Goal: Information Seeking & Learning: Learn about a topic

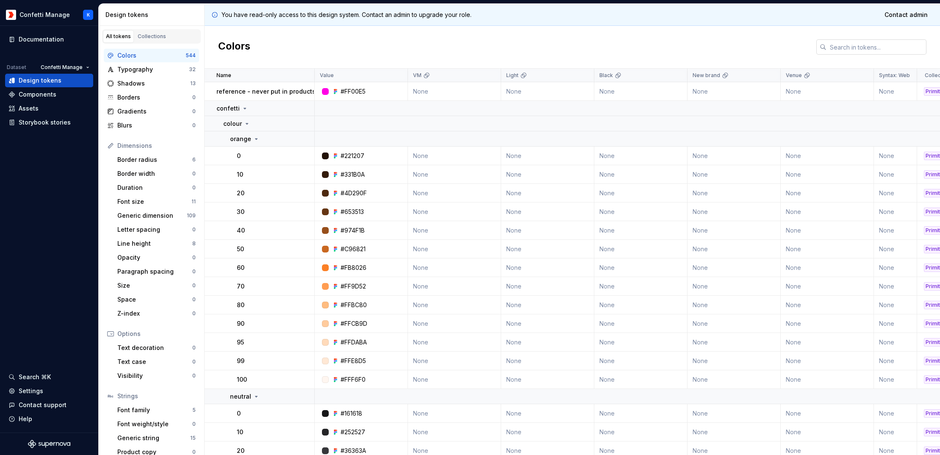
click at [843, 48] on input "text" at bounding box center [876, 46] width 100 height 15
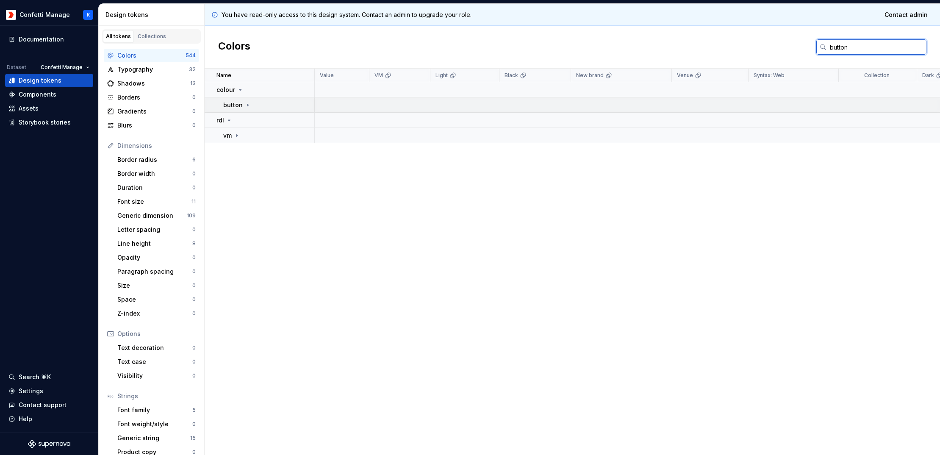
type input "button"
click at [240, 104] on p "button" at bounding box center [232, 105] width 19 height 8
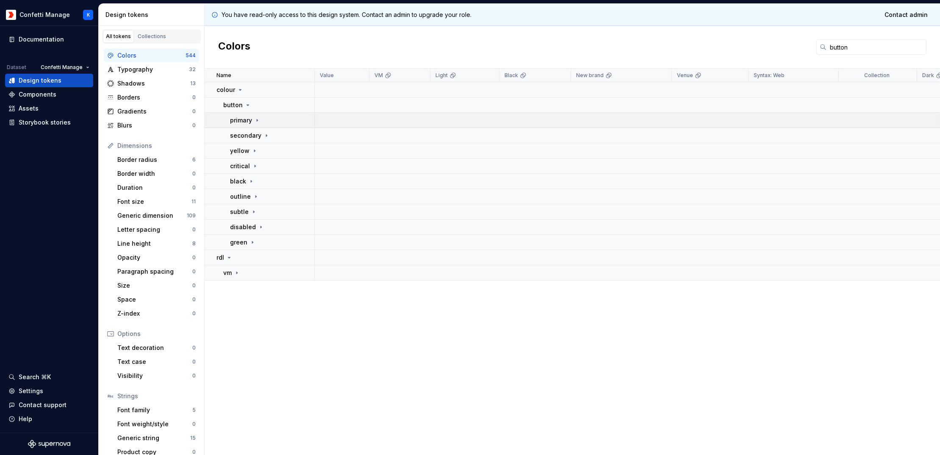
click at [243, 119] on p "primary" at bounding box center [241, 120] width 22 height 8
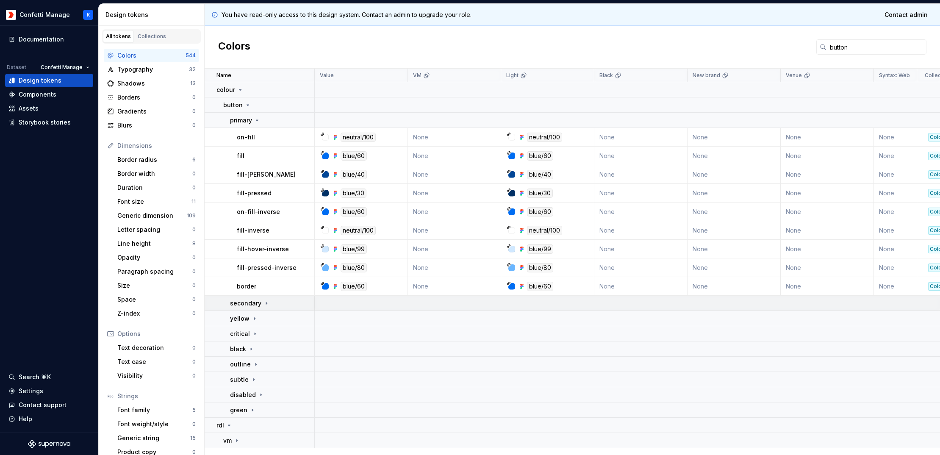
click at [245, 302] on p "secondary" at bounding box center [245, 303] width 31 height 8
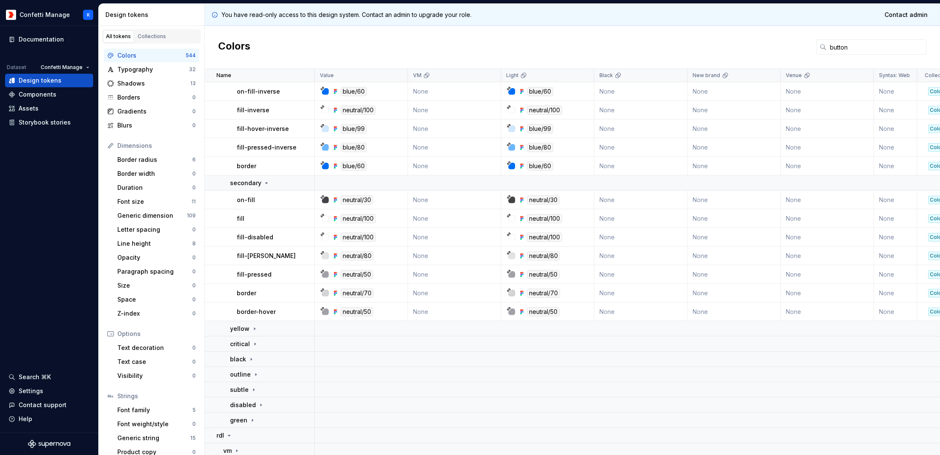
scroll to position [128, 0]
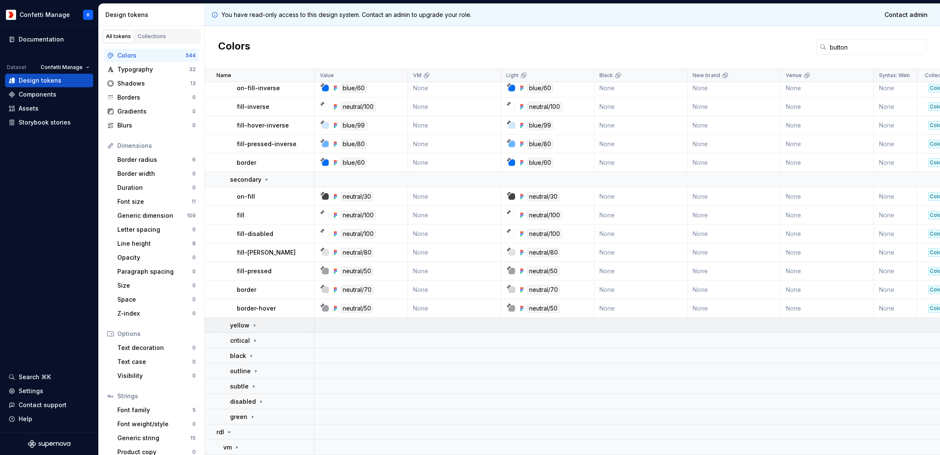
click at [245, 321] on p "yellow" at bounding box center [239, 325] width 19 height 8
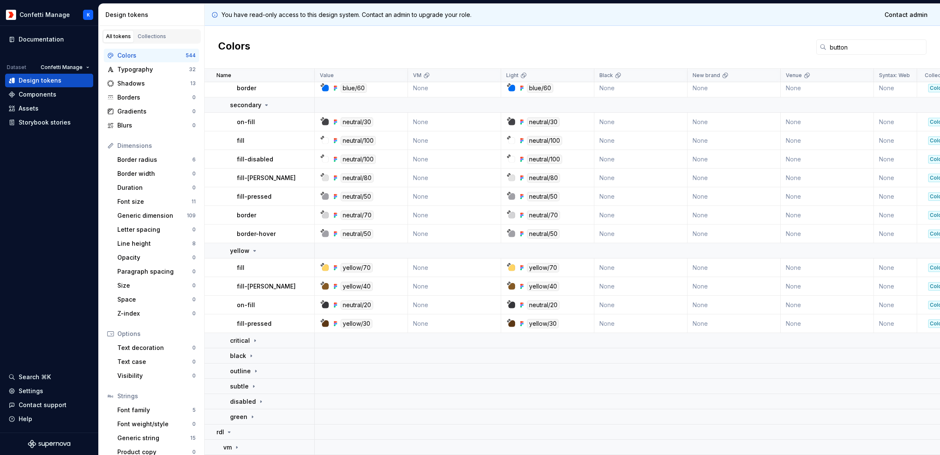
scroll to position [203, 0]
click at [244, 336] on p "critical" at bounding box center [240, 340] width 20 height 8
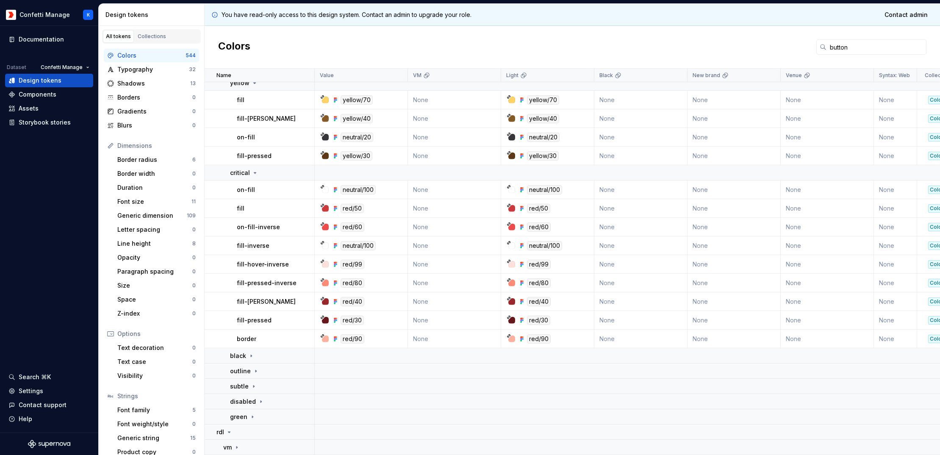
scroll to position [371, 0]
click at [149, 35] on div "Collections" at bounding box center [152, 36] width 28 height 7
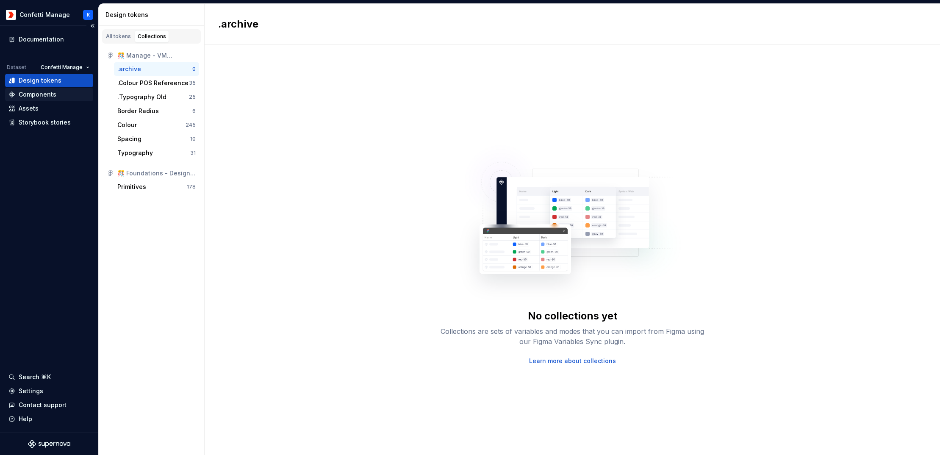
click at [44, 94] on div "Components" at bounding box center [38, 94] width 38 height 8
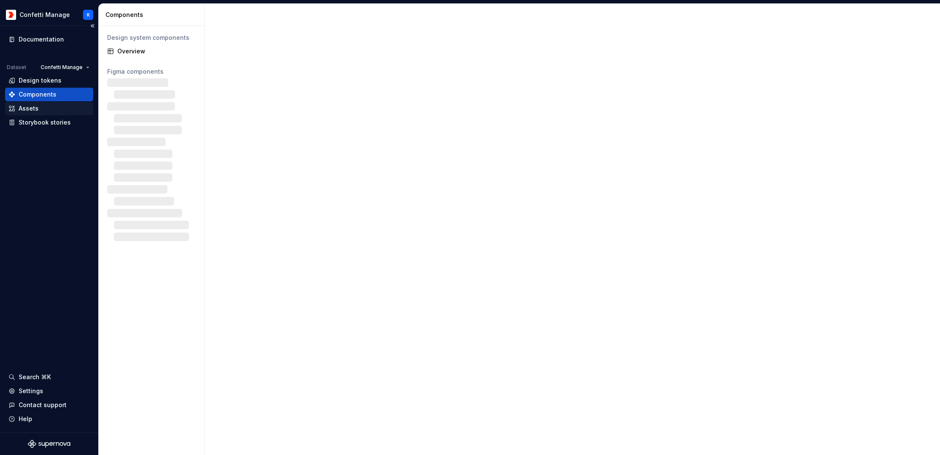
click at [30, 107] on div "Assets" at bounding box center [29, 108] width 20 height 8
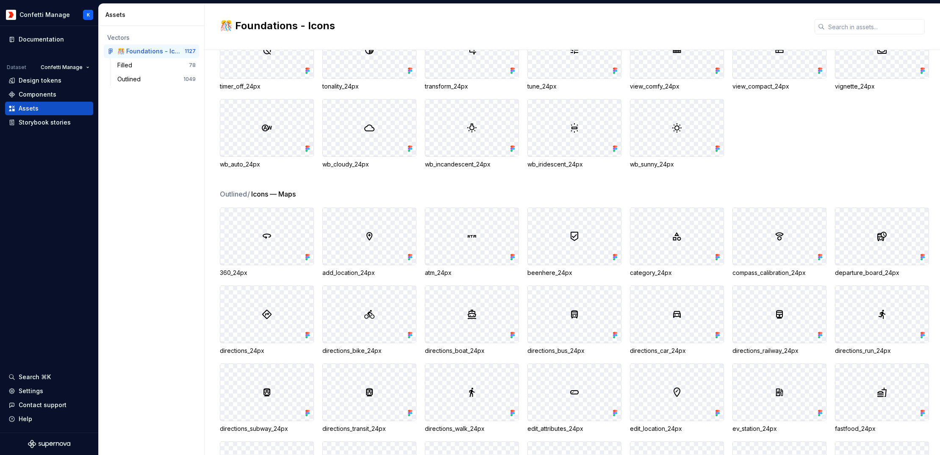
scroll to position [3041, 0]
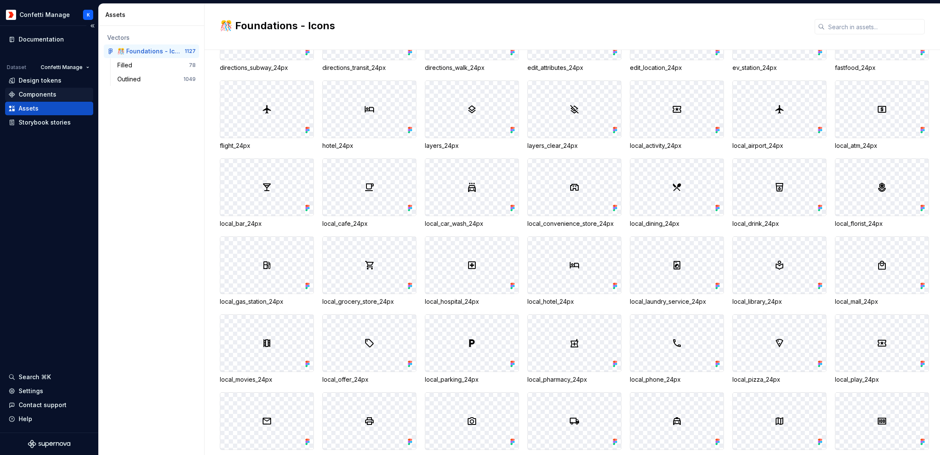
click at [33, 94] on div "Components" at bounding box center [38, 94] width 38 height 8
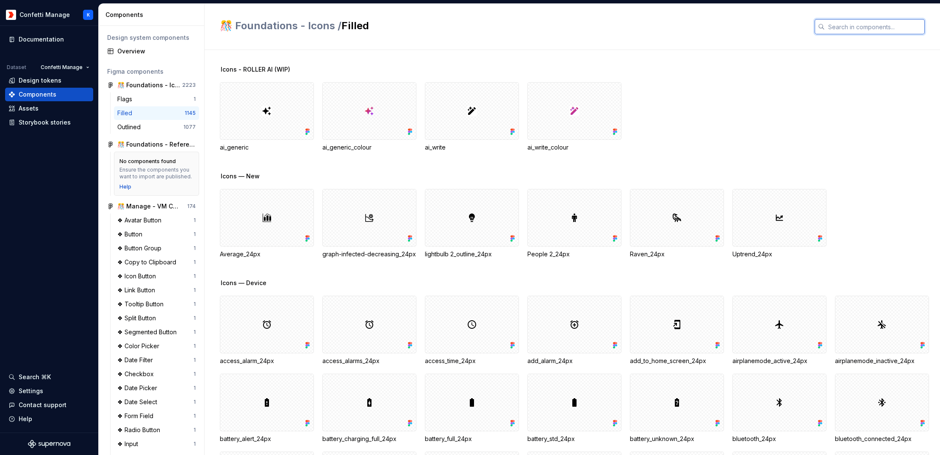
click at [861, 29] on input "text" at bounding box center [875, 26] width 100 height 15
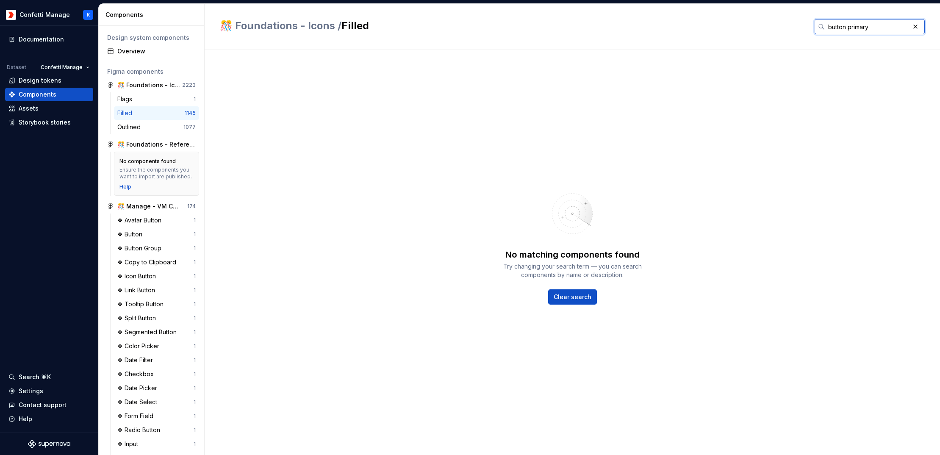
drag, startPoint x: 849, startPoint y: 27, endPoint x: 825, endPoint y: 26, distance: 24.1
click at [825, 26] on input "button primary" at bounding box center [867, 26] width 85 height 15
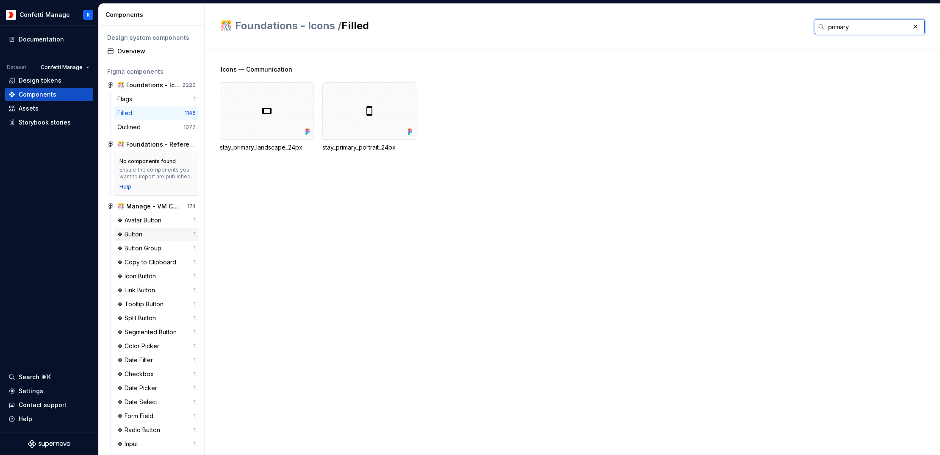
type input "primary"
click at [141, 238] on div "❖ Button" at bounding box center [131, 234] width 28 height 8
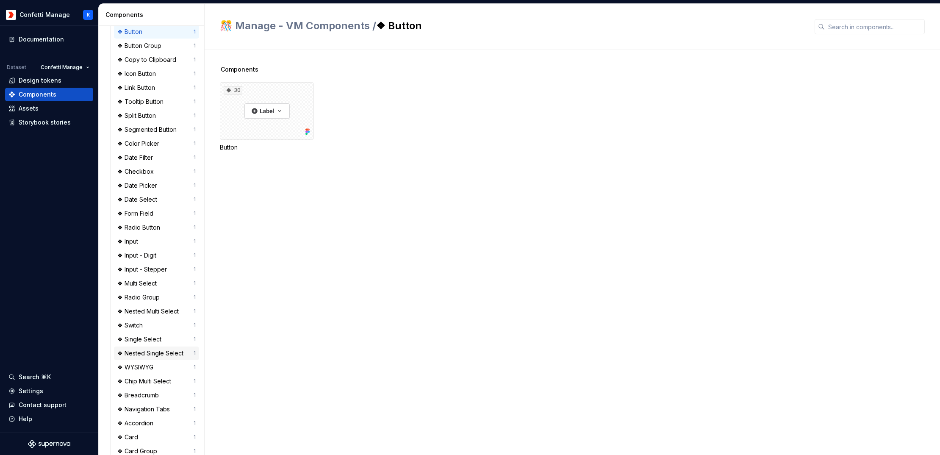
scroll to position [23, 0]
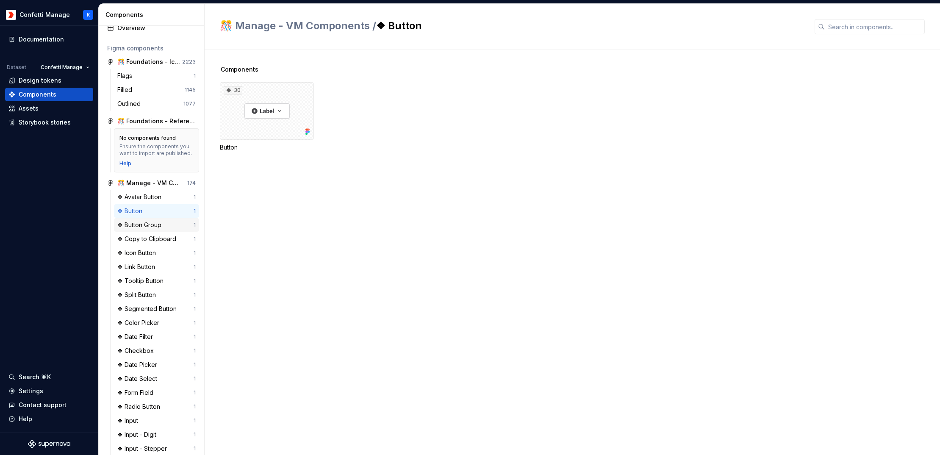
click at [148, 229] on div "❖ Button Group" at bounding box center [140, 225] width 47 height 8
click at [145, 200] on div "❖ Avatar Button" at bounding box center [140, 197] width 47 height 8
click at [142, 243] on div "❖ Copy to Clipboard" at bounding box center [148, 239] width 62 height 8
click at [142, 257] on div "❖ Icon Button" at bounding box center [138, 253] width 42 height 8
click at [141, 271] on div "❖ Link Button" at bounding box center [137, 267] width 41 height 8
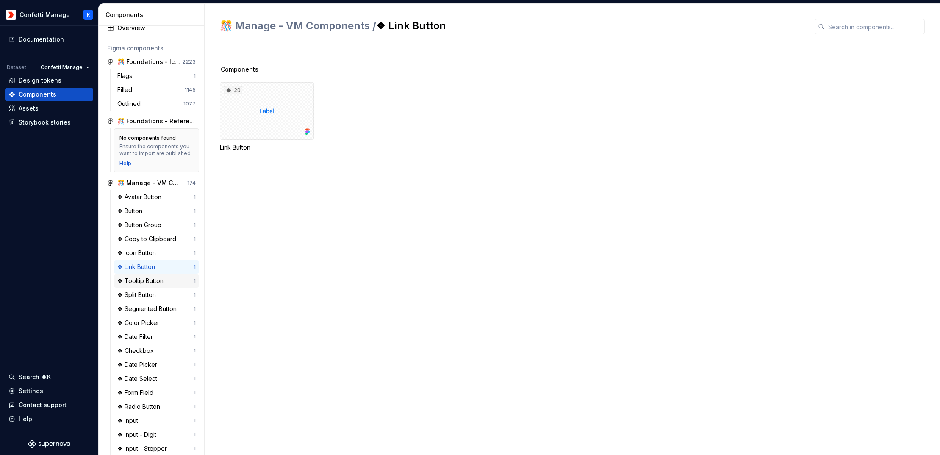
click at [145, 285] on div "❖ Tooltip Button" at bounding box center [142, 281] width 50 height 8
click at [146, 299] on div "❖ Split Button" at bounding box center [138, 295] width 42 height 8
click at [274, 116] on div "16" at bounding box center [267, 111] width 94 height 58
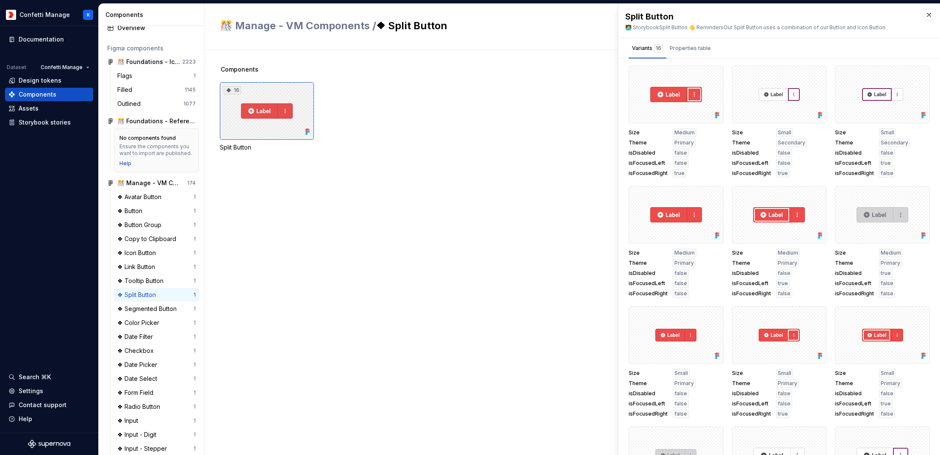
click at [274, 116] on div "16" at bounding box center [267, 111] width 94 height 58
click at [147, 327] on div "❖ Color Picker" at bounding box center [139, 322] width 45 height 8
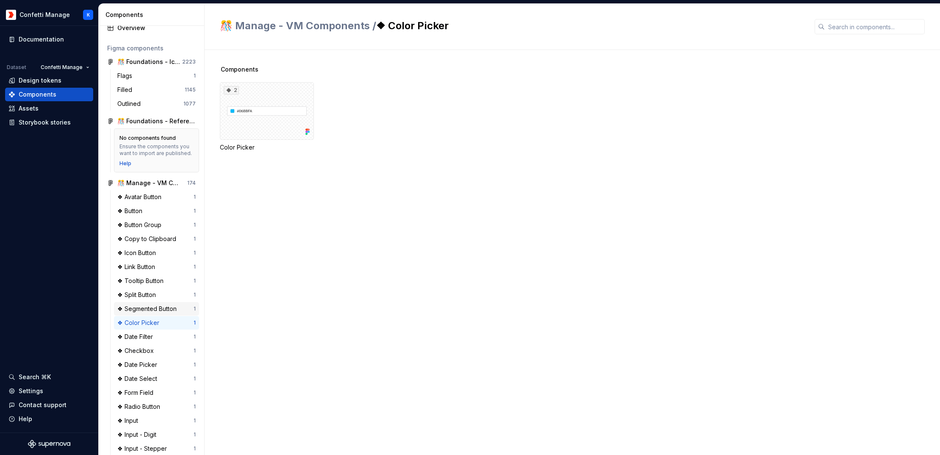
click at [149, 313] on div "❖ Segmented Button" at bounding box center [148, 309] width 63 height 8
click at [149, 299] on div "❖ Split Button" at bounding box center [138, 295] width 42 height 8
click at [274, 126] on div "16" at bounding box center [267, 111] width 94 height 58
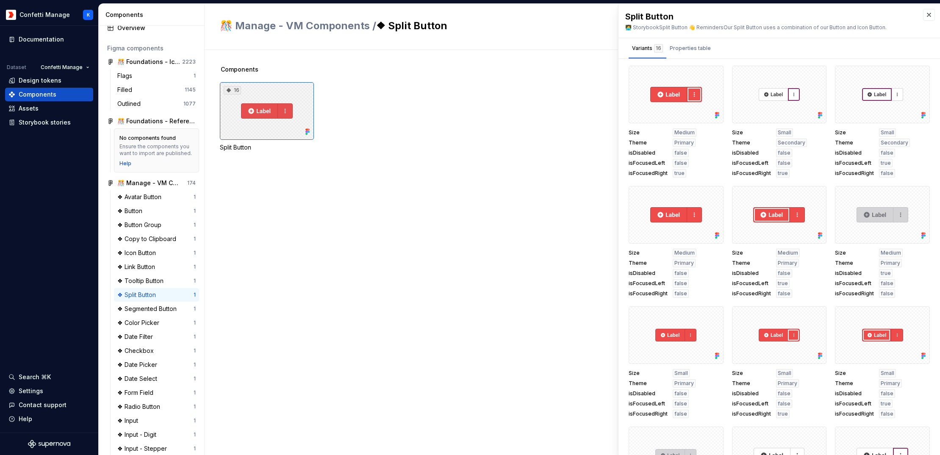
click at [274, 126] on div "16" at bounding box center [267, 111] width 94 height 58
click at [675, 110] on div at bounding box center [675, 95] width 95 height 58
click at [708, 77] on button "button" at bounding box center [714, 75] width 12 height 12
click at [690, 90] on div "Open in [GEOGRAPHIC_DATA]" at bounding box center [682, 100] width 55 height 25
